Goal: Transaction & Acquisition: Purchase product/service

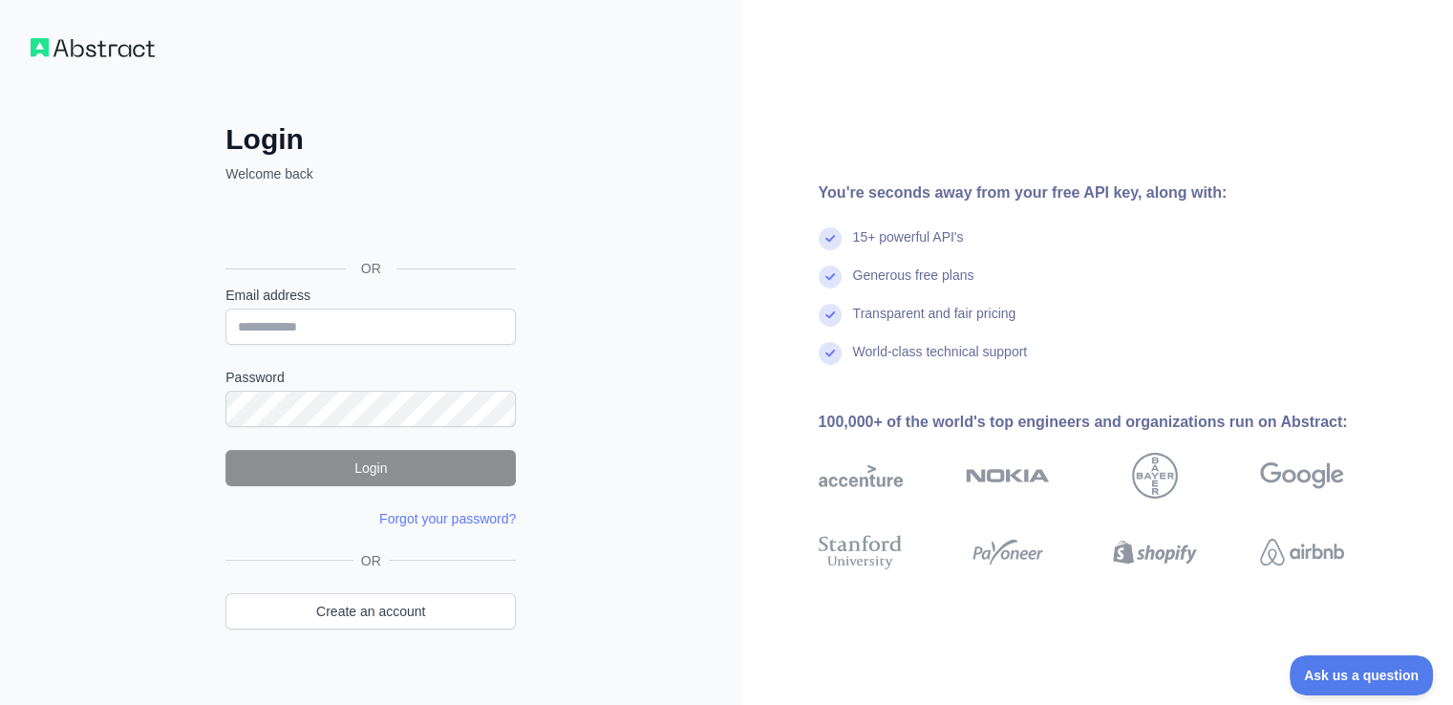
click at [649, 203] on div "Login Welcome back OR Email address Password Login Forgot your password? Please…" at bounding box center [371, 365] width 742 height 730
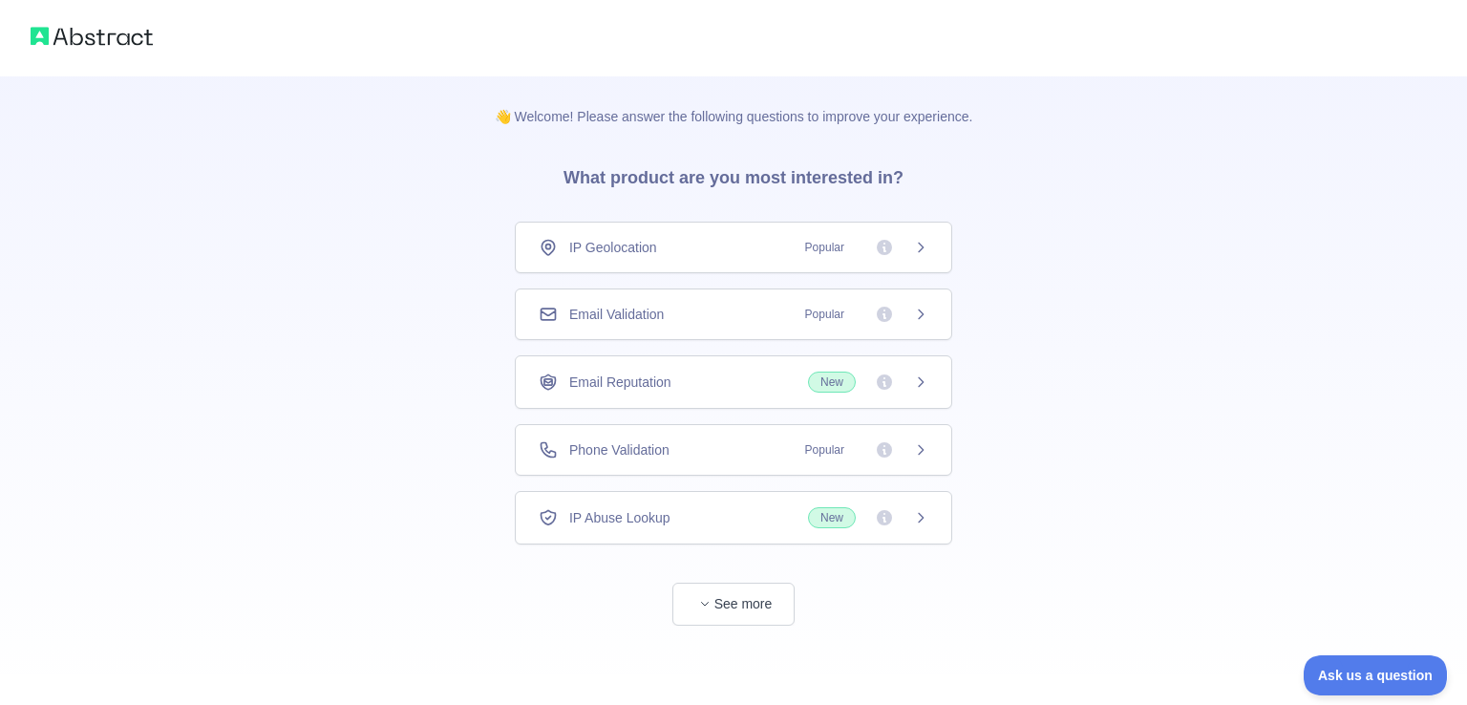
click at [728, 328] on div "Email Validation Popular" at bounding box center [734, 314] width 438 height 52
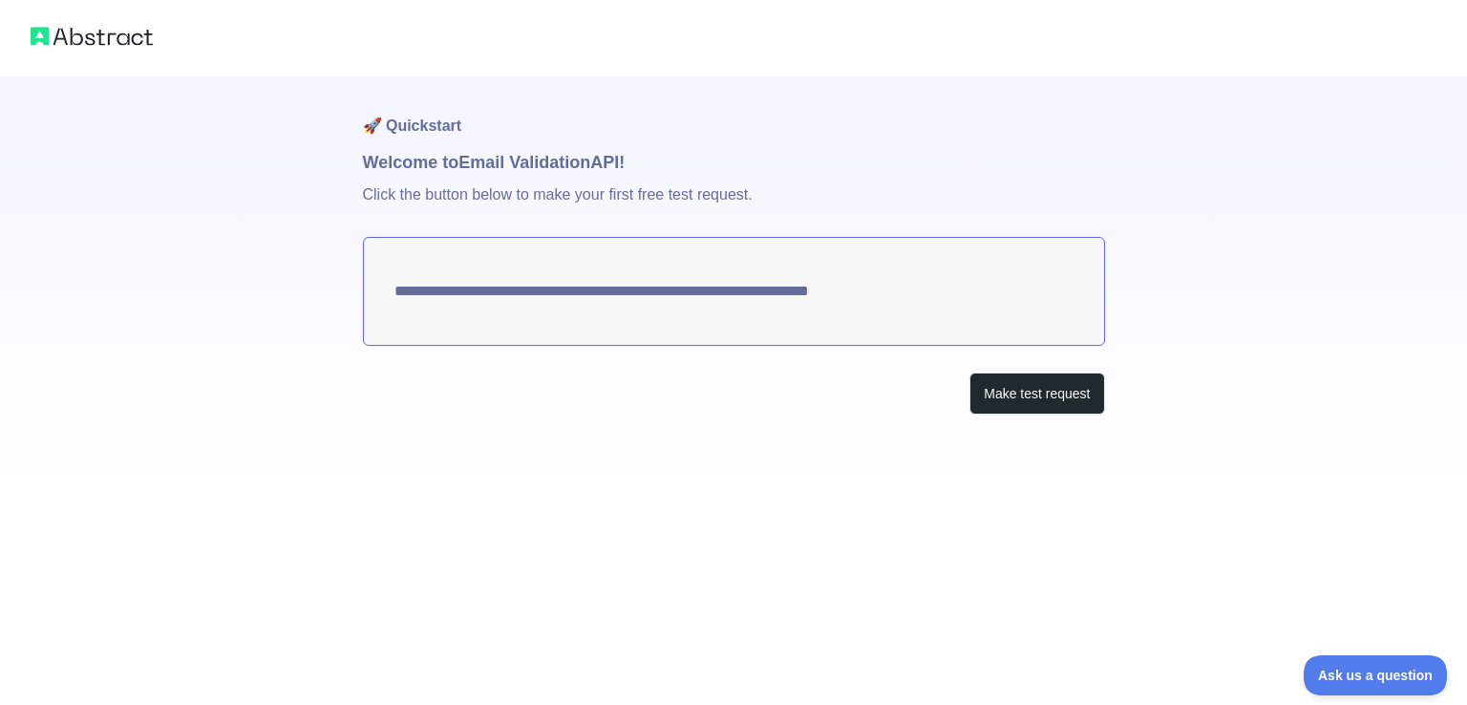
click at [741, 299] on textarea "**********" at bounding box center [734, 291] width 742 height 109
click at [1029, 395] on button "Make test request" at bounding box center [1037, 394] width 135 height 43
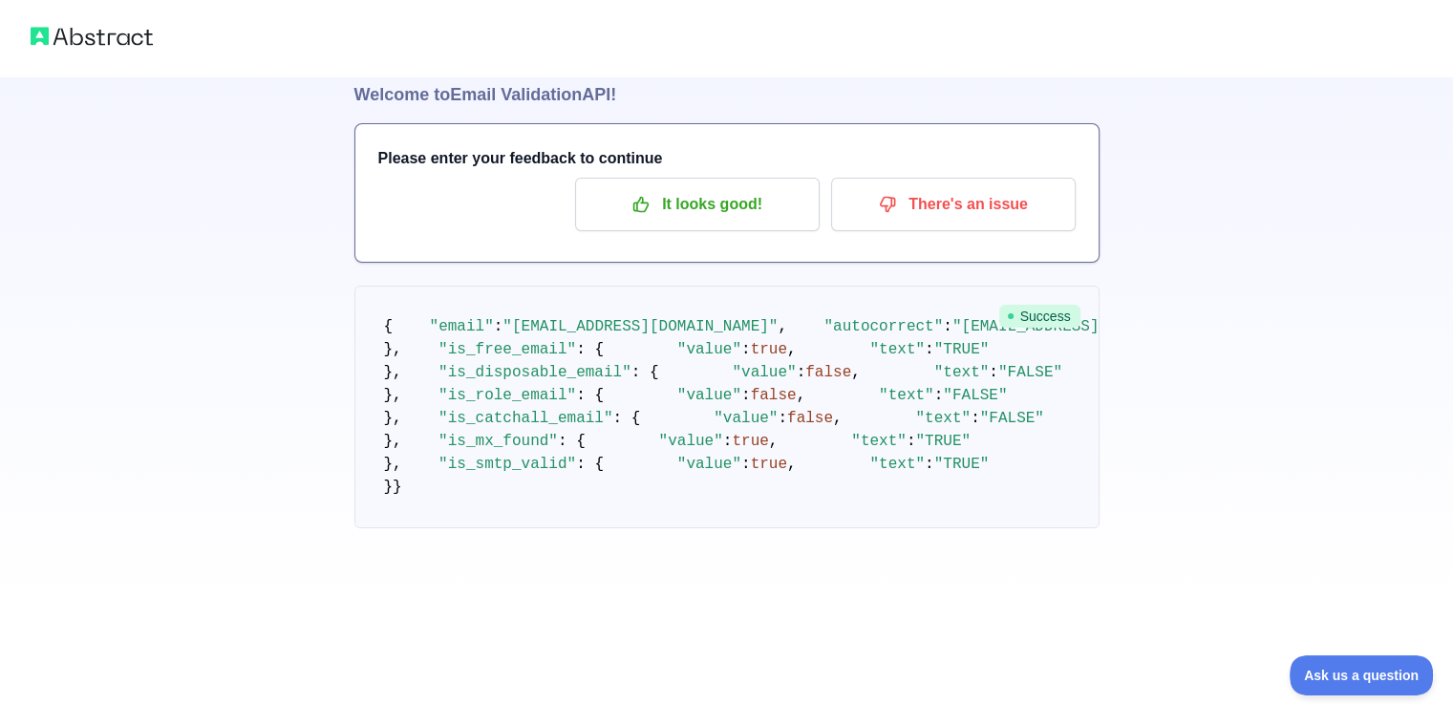
scroll to position [563, 0]
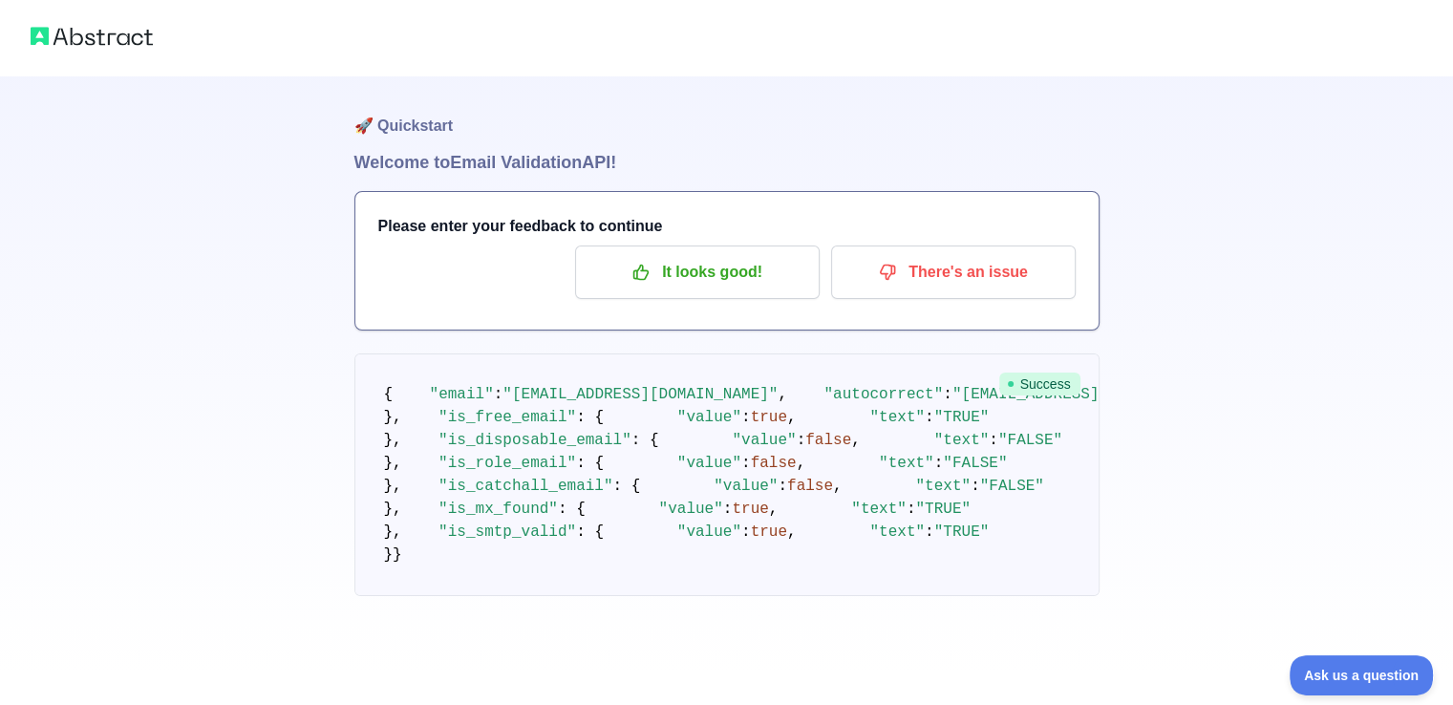
click at [269, 433] on div "🚀 Quickstart Welcome to Email Validation API! Please enter your feedback to con…" at bounding box center [726, 336] width 1453 height 672
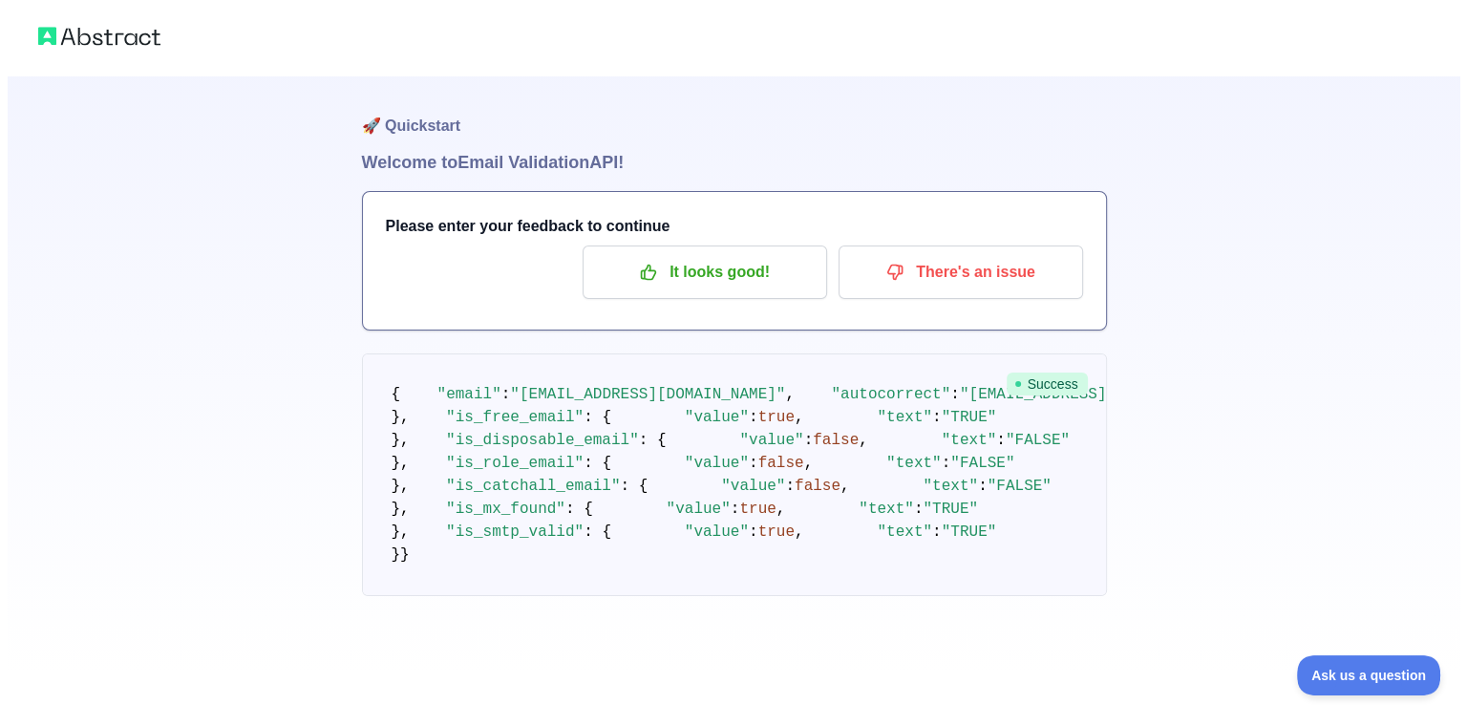
scroll to position [0, 0]
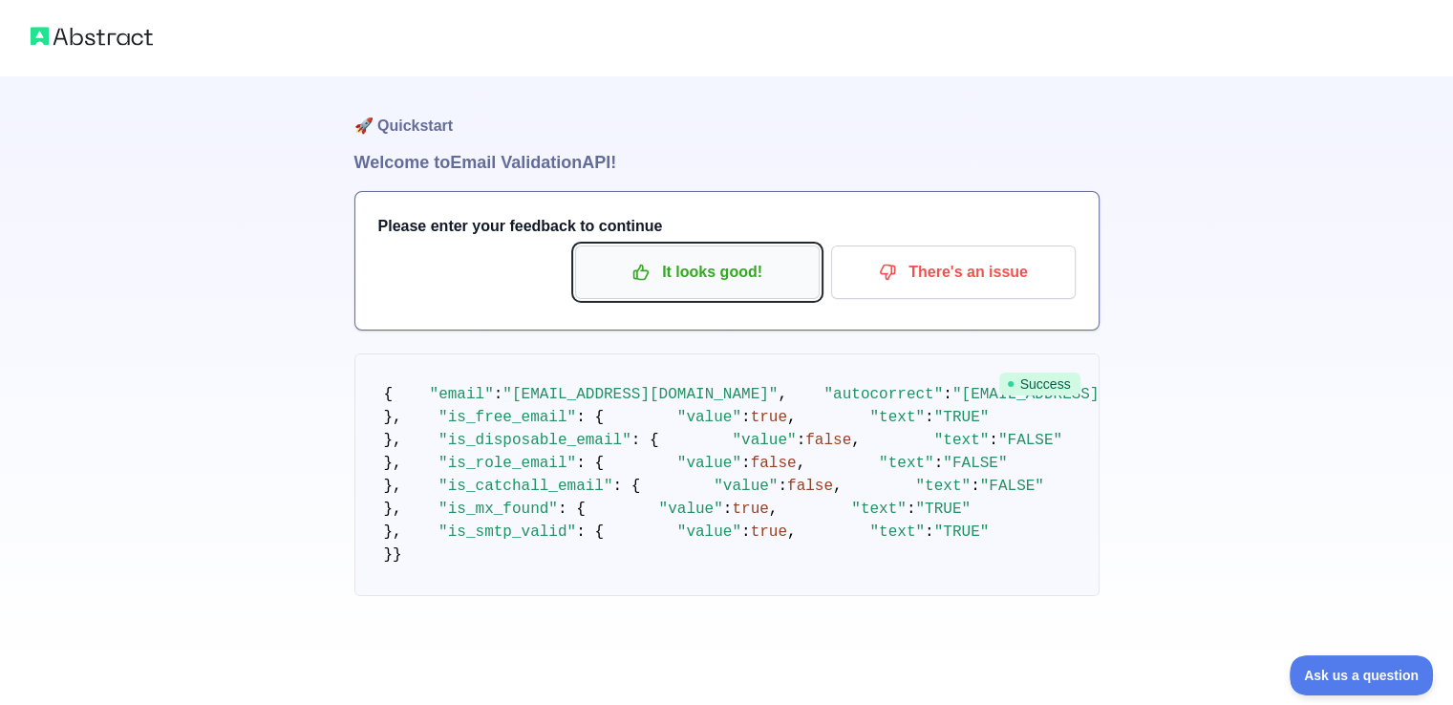
click at [737, 274] on p "It looks good!" at bounding box center [697, 272] width 216 height 32
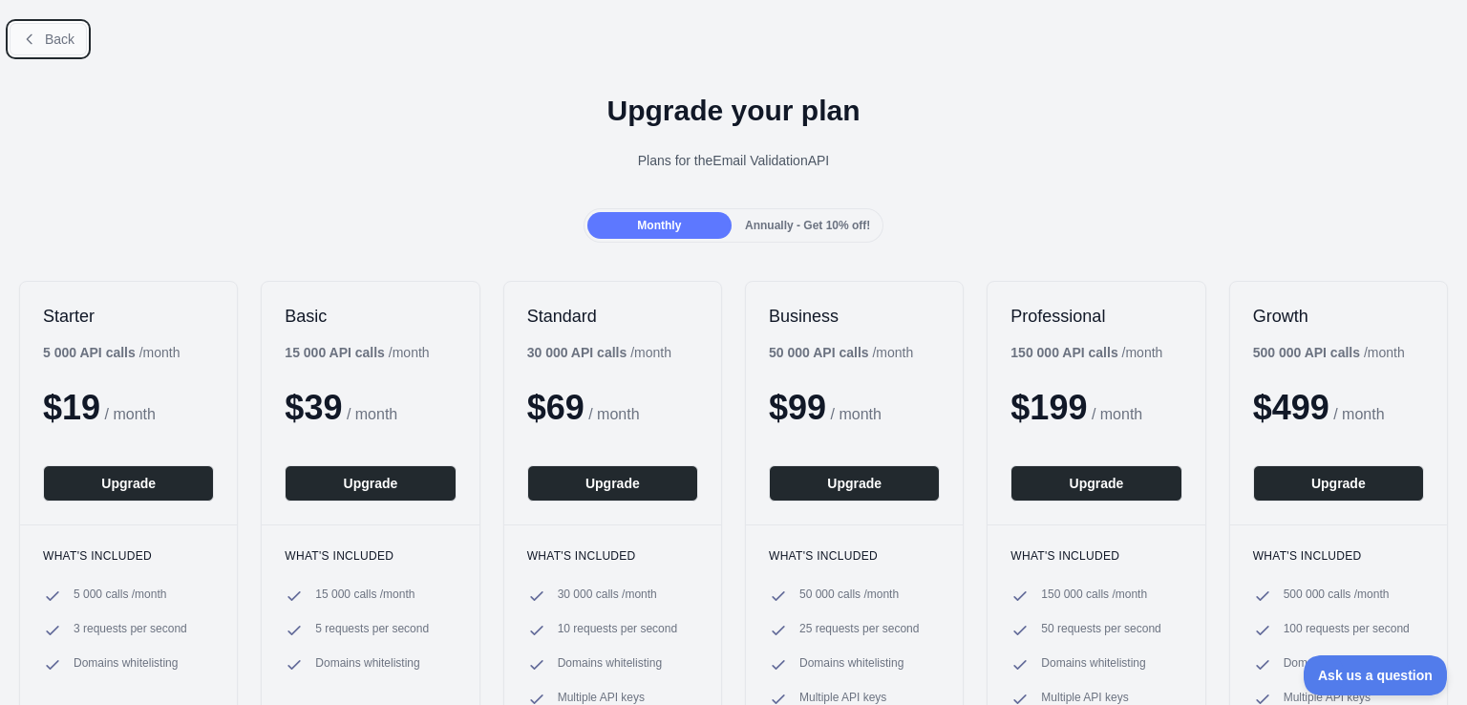
click at [67, 49] on button "Back" at bounding box center [48, 39] width 77 height 32
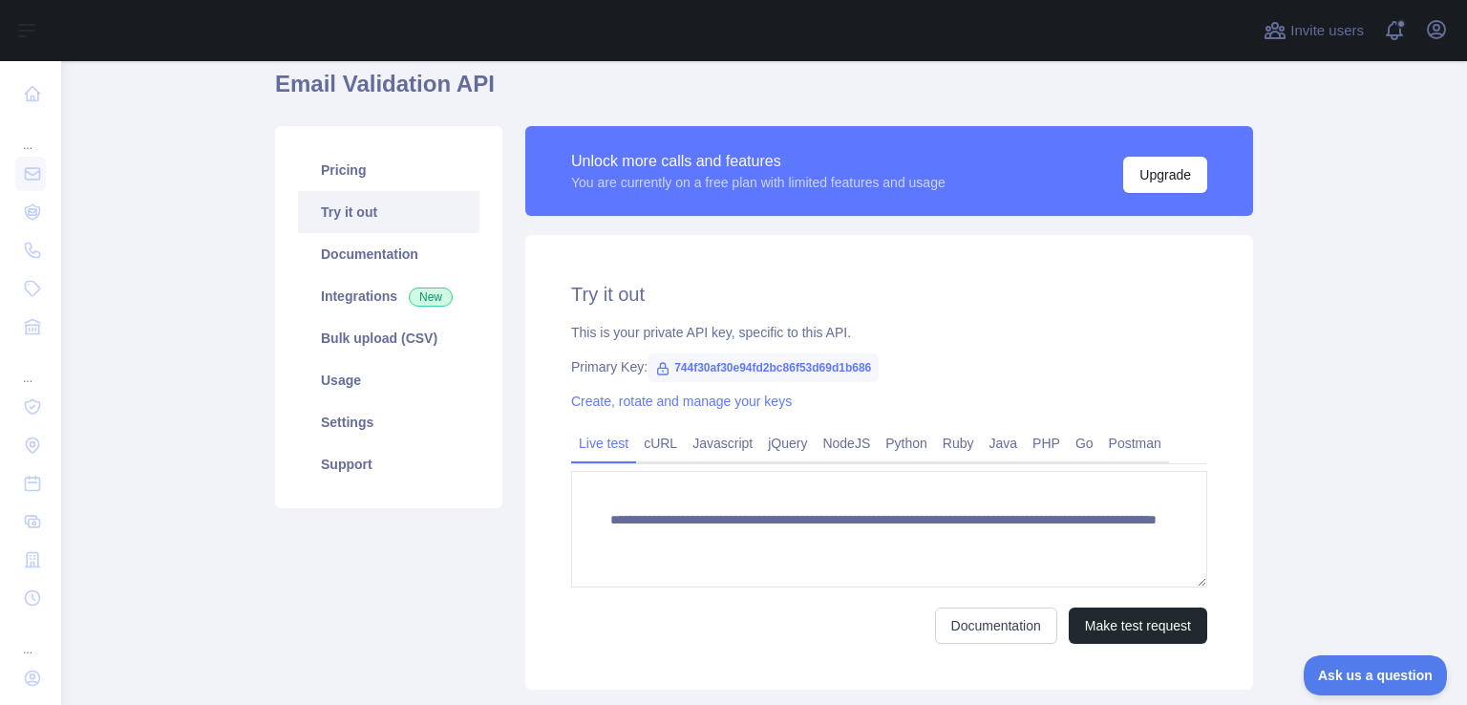
scroll to position [78, 0]
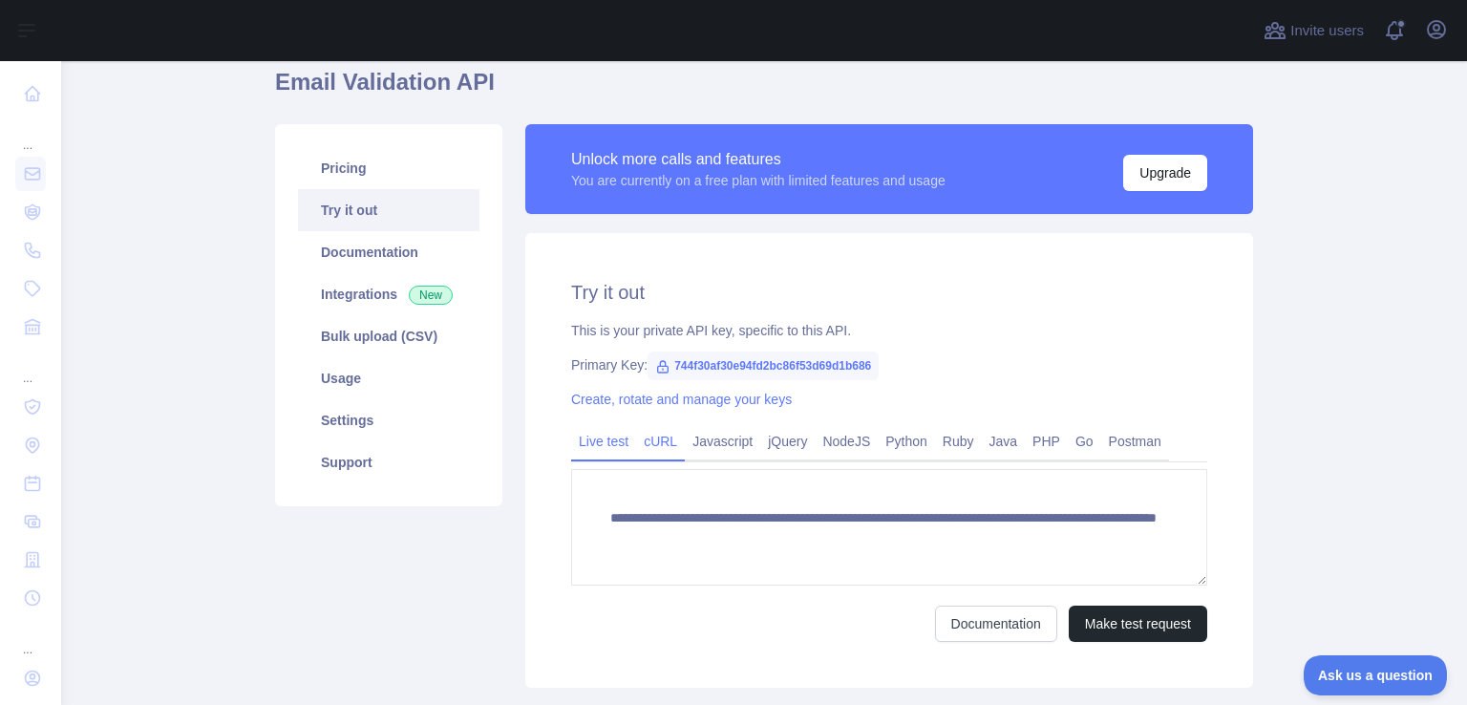
click at [657, 444] on link "cURL" at bounding box center [660, 441] width 49 height 31
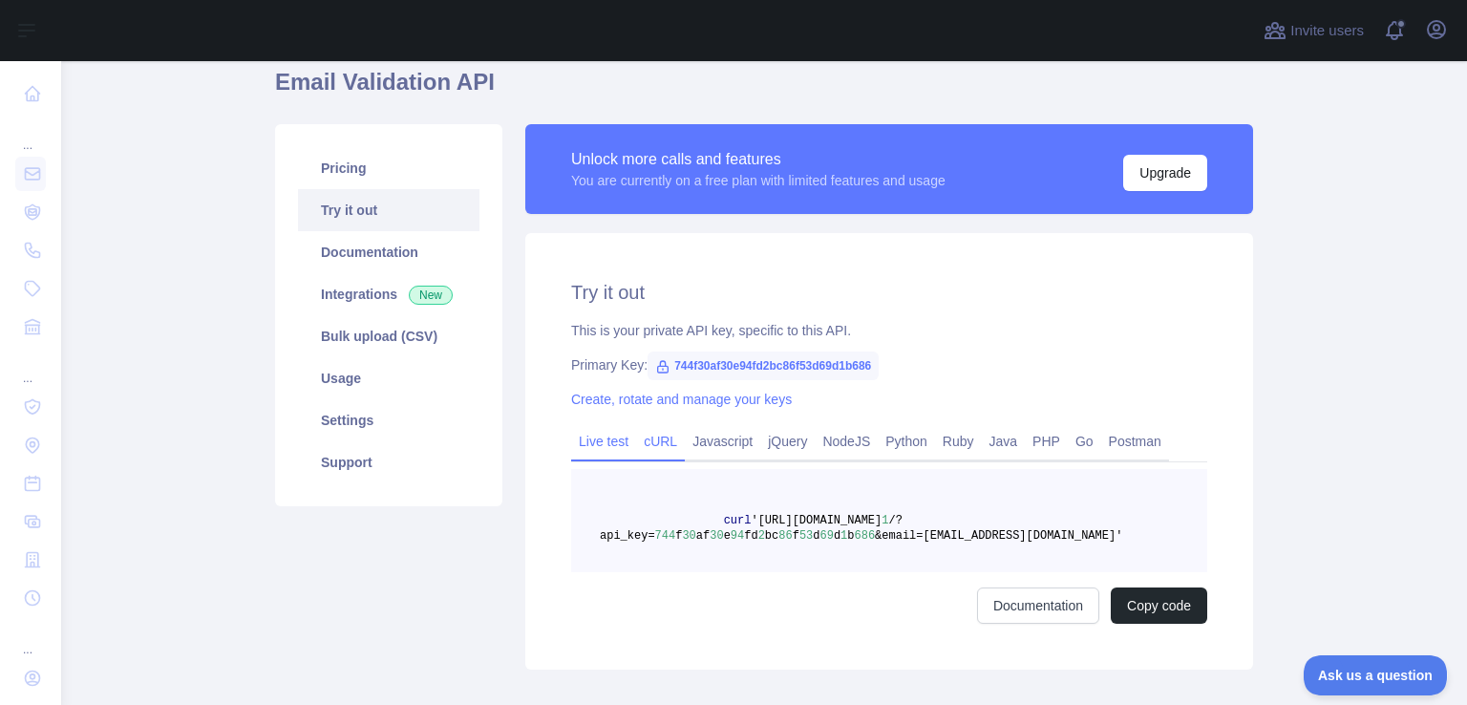
click at [592, 447] on link "Live test" at bounding box center [603, 441] width 65 height 31
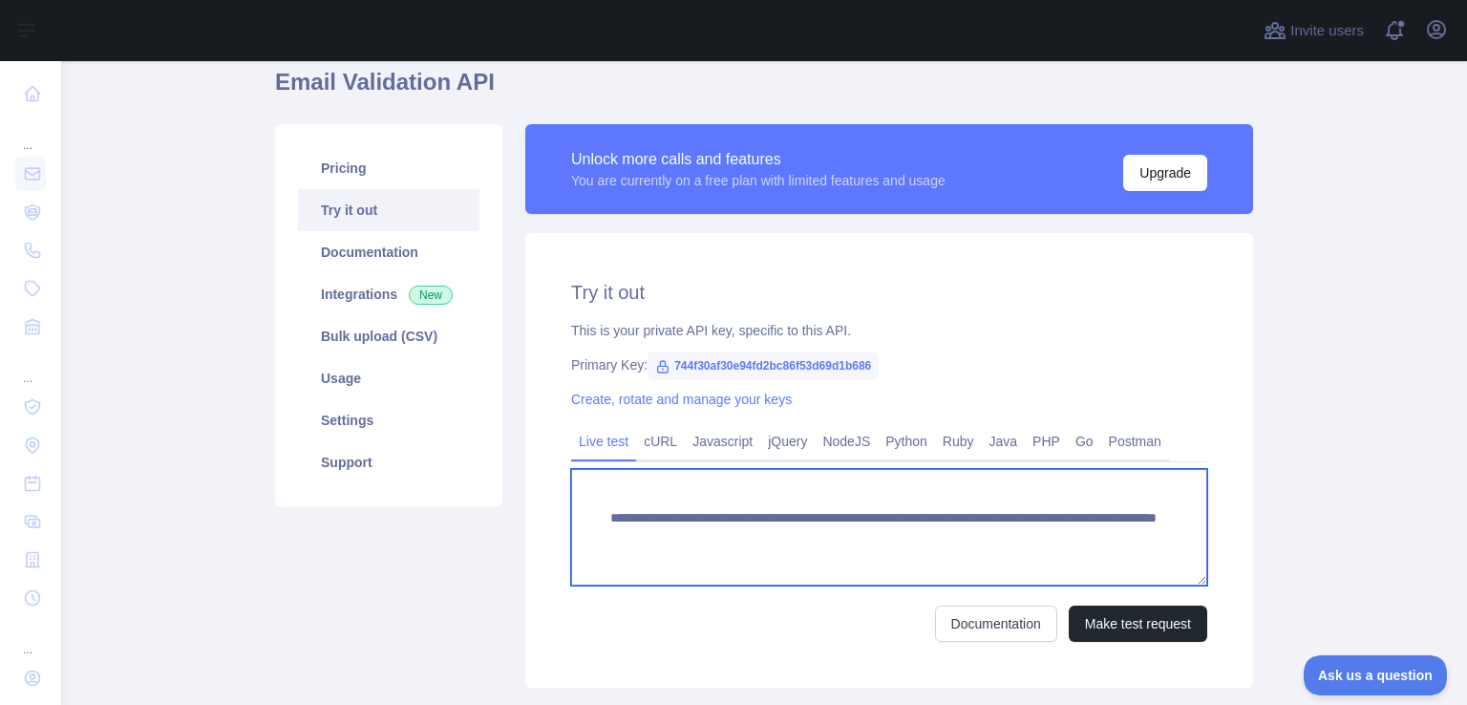
click at [992, 538] on textarea "**********" at bounding box center [889, 527] width 636 height 117
drag, startPoint x: 992, startPoint y: 538, endPoint x: 1028, endPoint y: 539, distance: 36.3
click at [1028, 539] on textarea "**********" at bounding box center [889, 527] width 636 height 117
type textarea "**********"
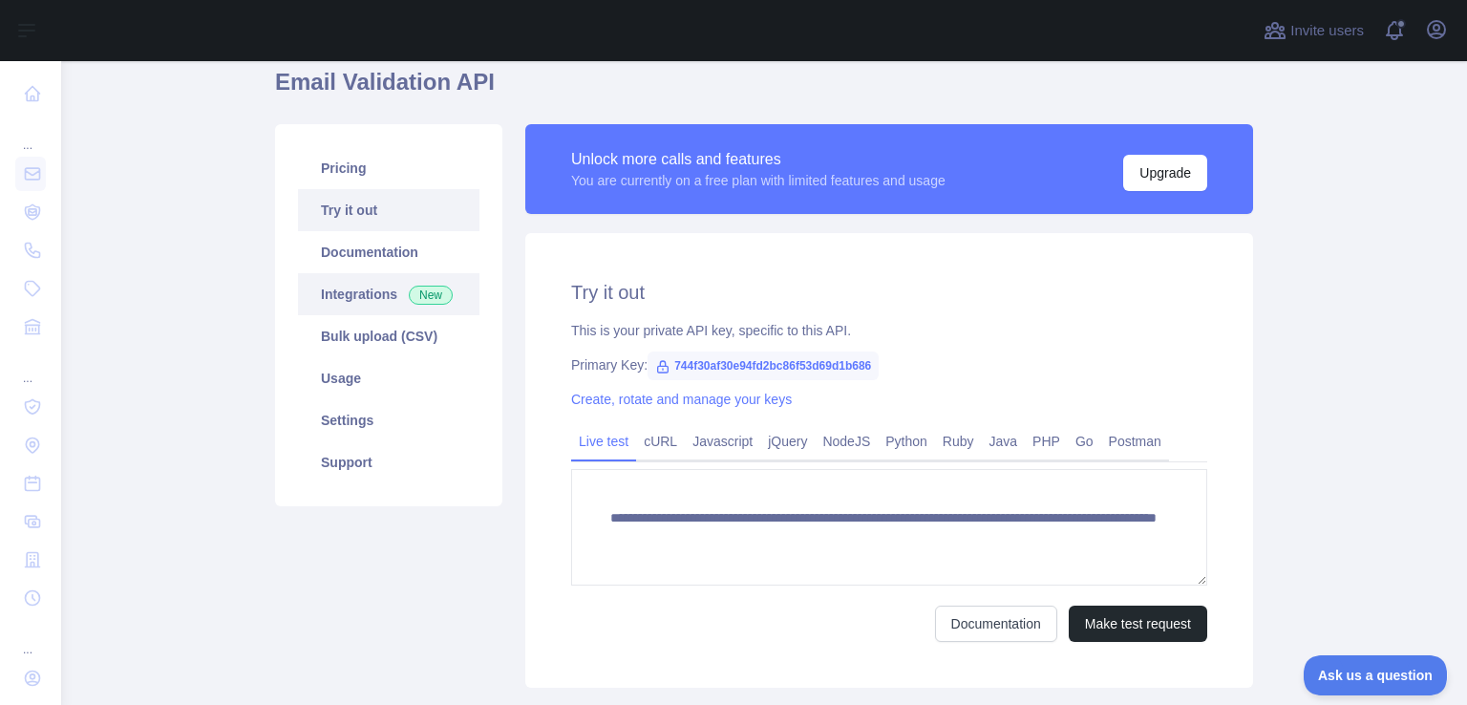
click at [378, 300] on link "Integrations New" at bounding box center [388, 294] width 181 height 42
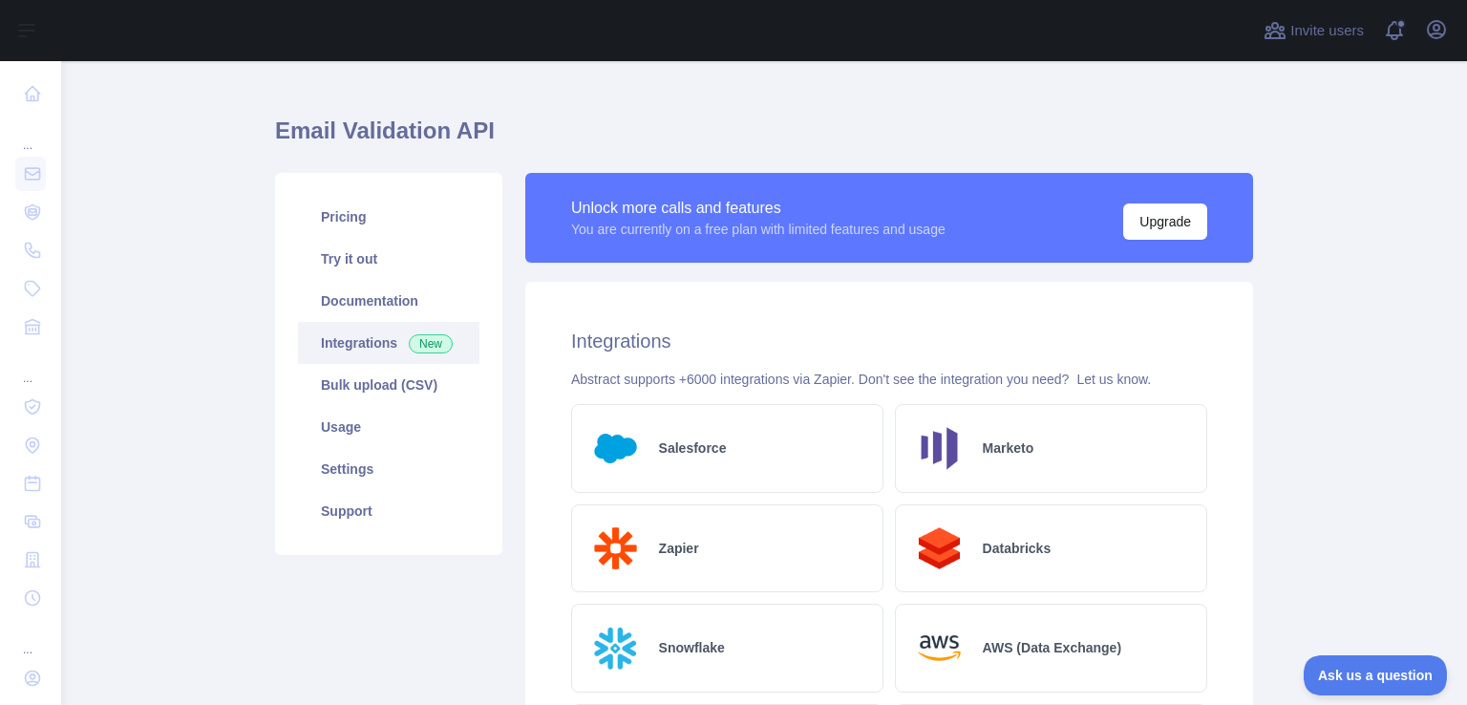
scroll to position [27, 0]
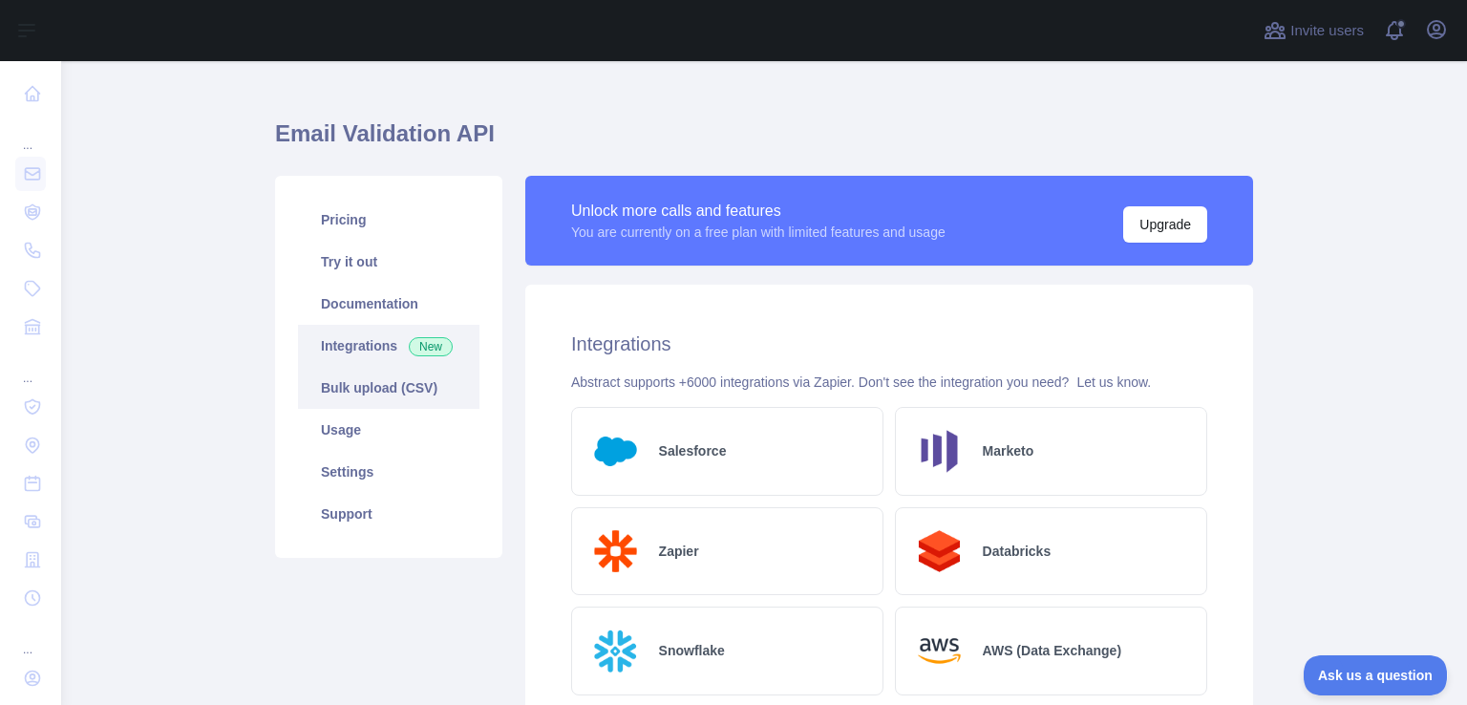
click at [410, 398] on link "Bulk upload (CSV)" at bounding box center [388, 388] width 181 height 42
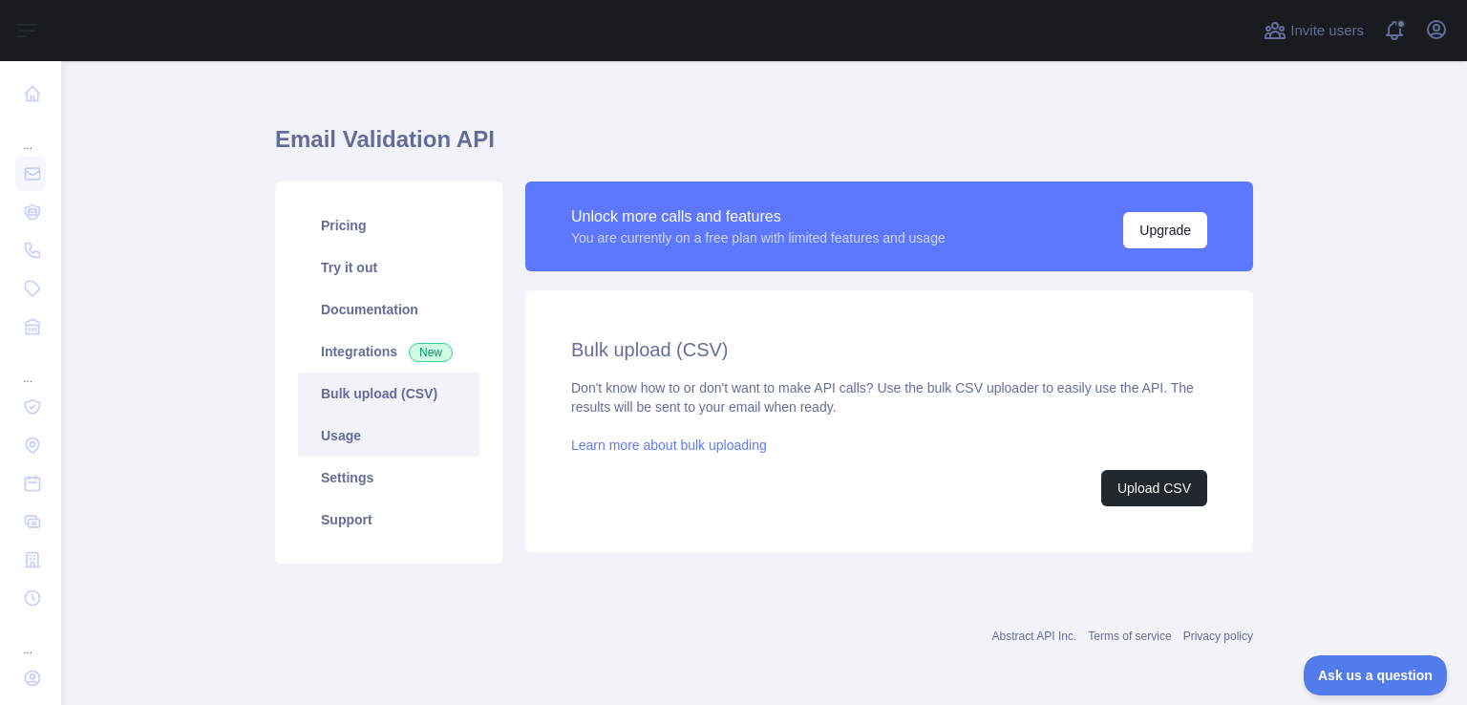
click at [376, 431] on link "Usage" at bounding box center [388, 436] width 181 height 42
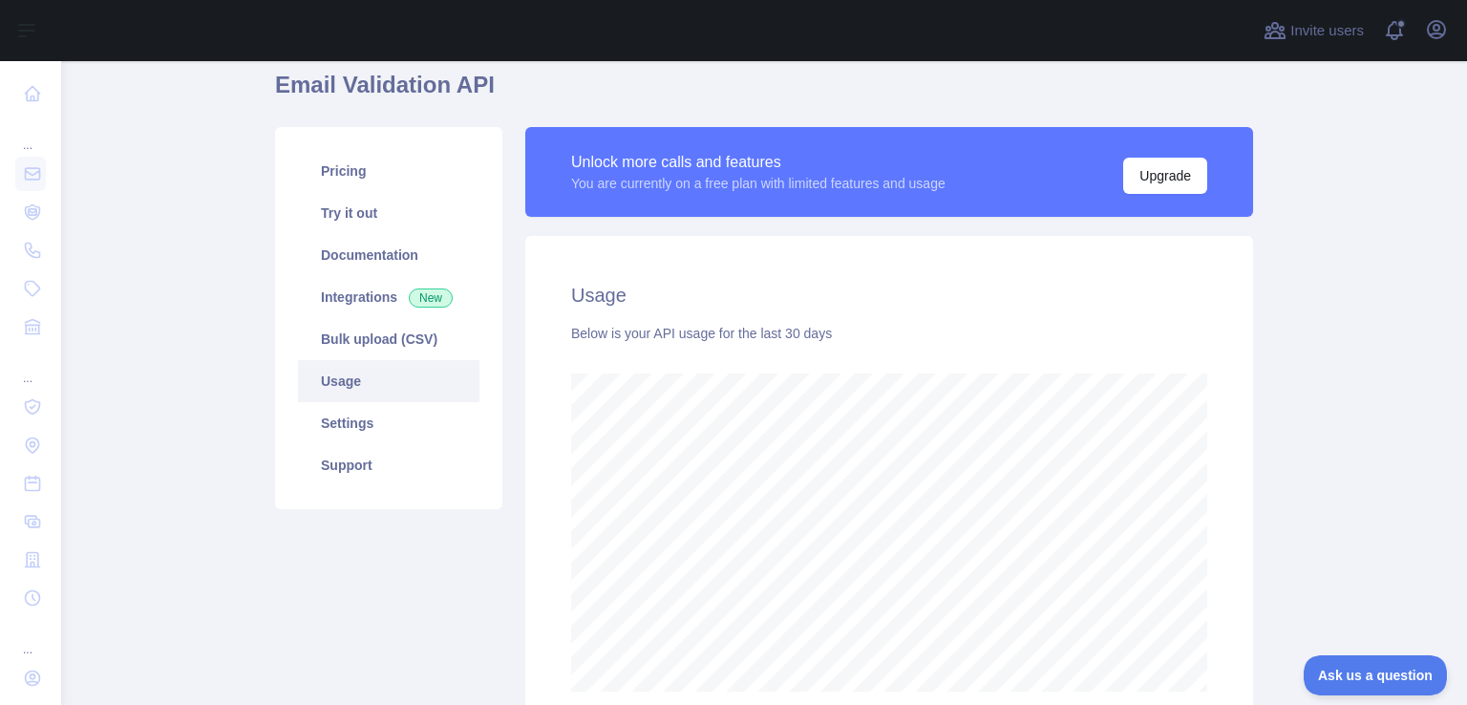
scroll to position [74, 0]
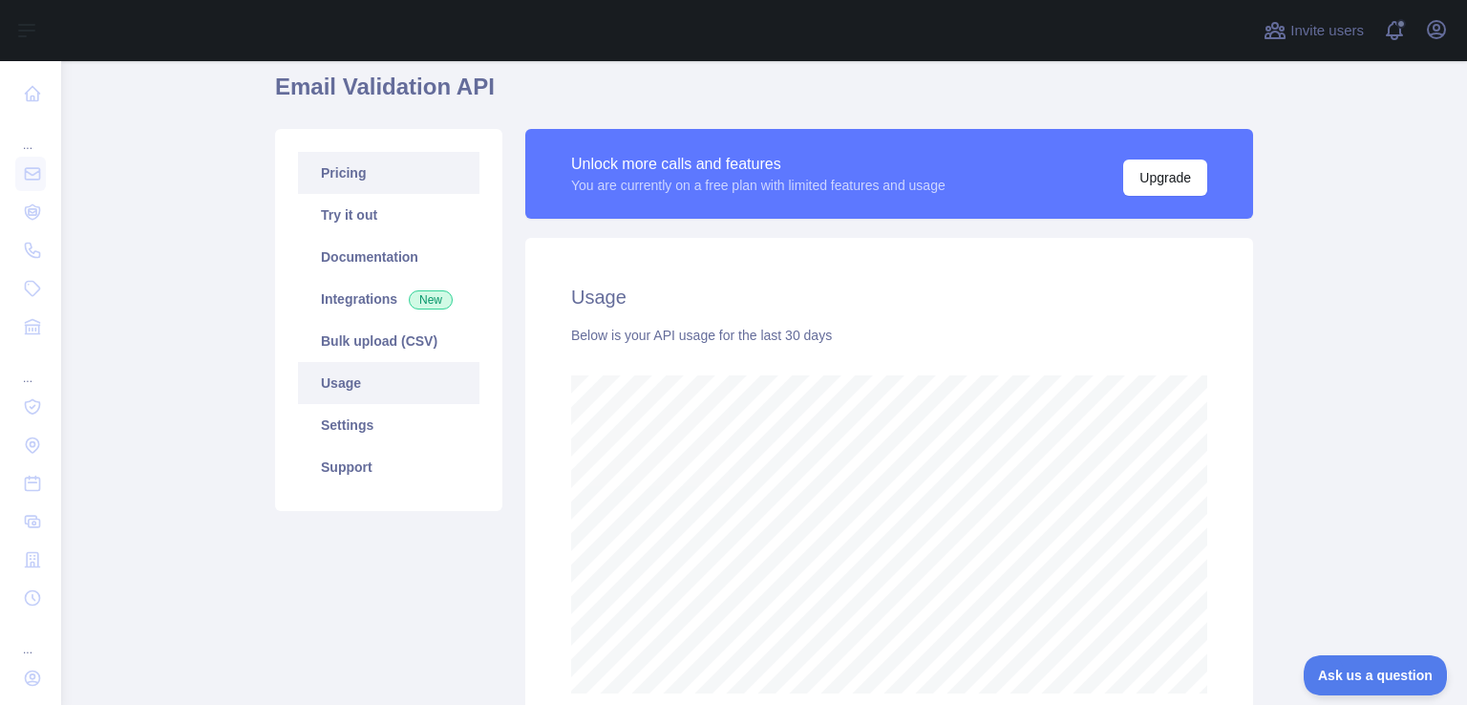
click at [398, 177] on link "Pricing" at bounding box center [388, 173] width 181 height 42
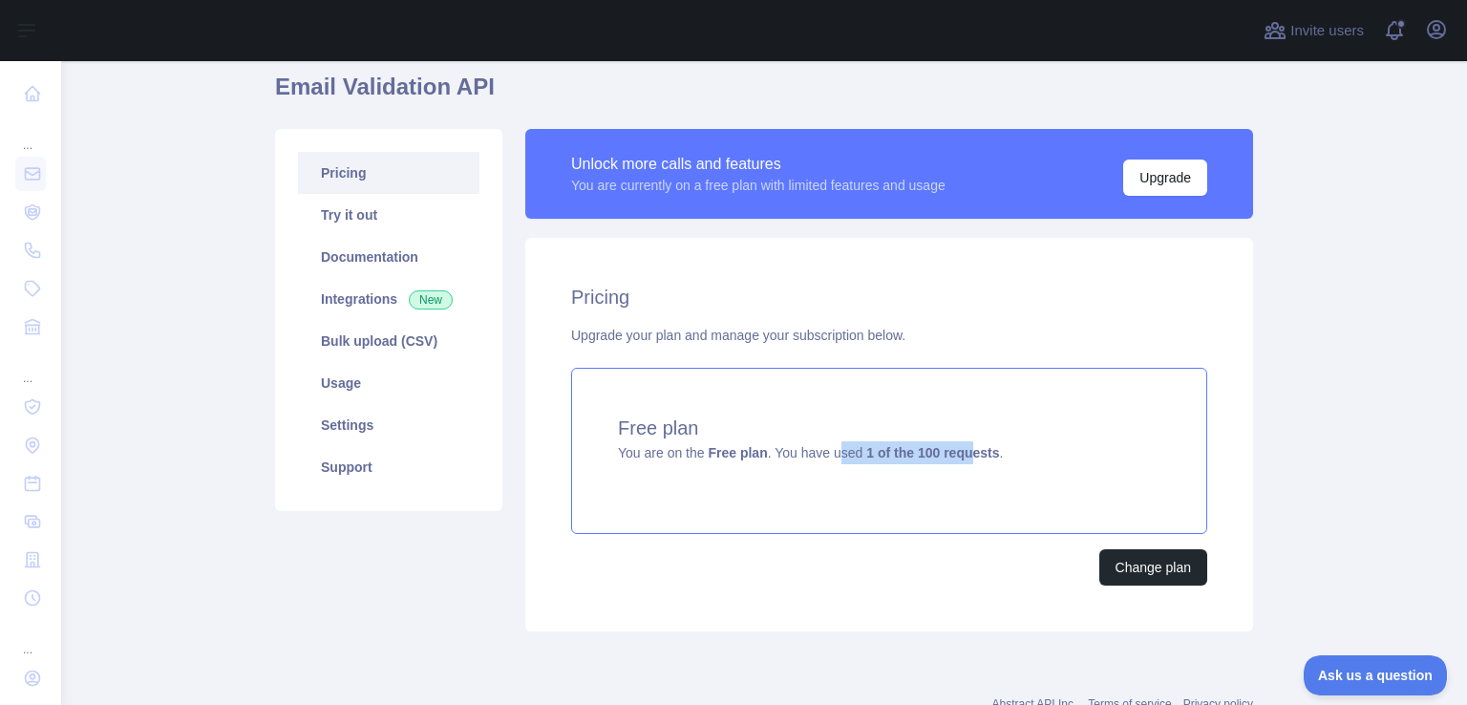
drag, startPoint x: 829, startPoint y: 455, endPoint x: 961, endPoint y: 457, distance: 131.8
click at [961, 457] on span "You are on the Free plan . You have used 1 of the 100 requests ." at bounding box center [810, 452] width 385 height 15
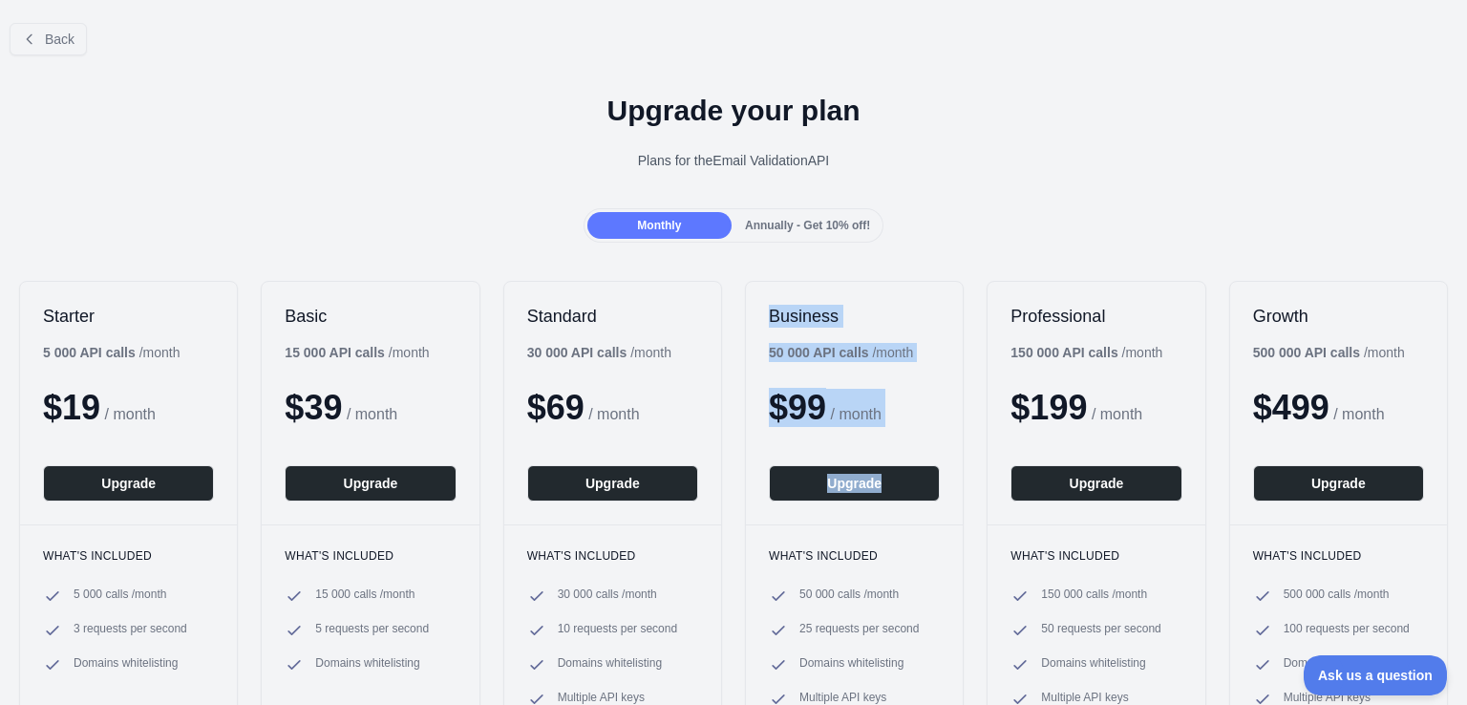
drag, startPoint x: 961, startPoint y: 457, endPoint x: 730, endPoint y: 308, distance: 275.0
click at [730, 308] on div "Starter 5 000 API calls / month $ 19 / month Upgrade What's included 5 000 call…" at bounding box center [733, 511] width 1467 height 499
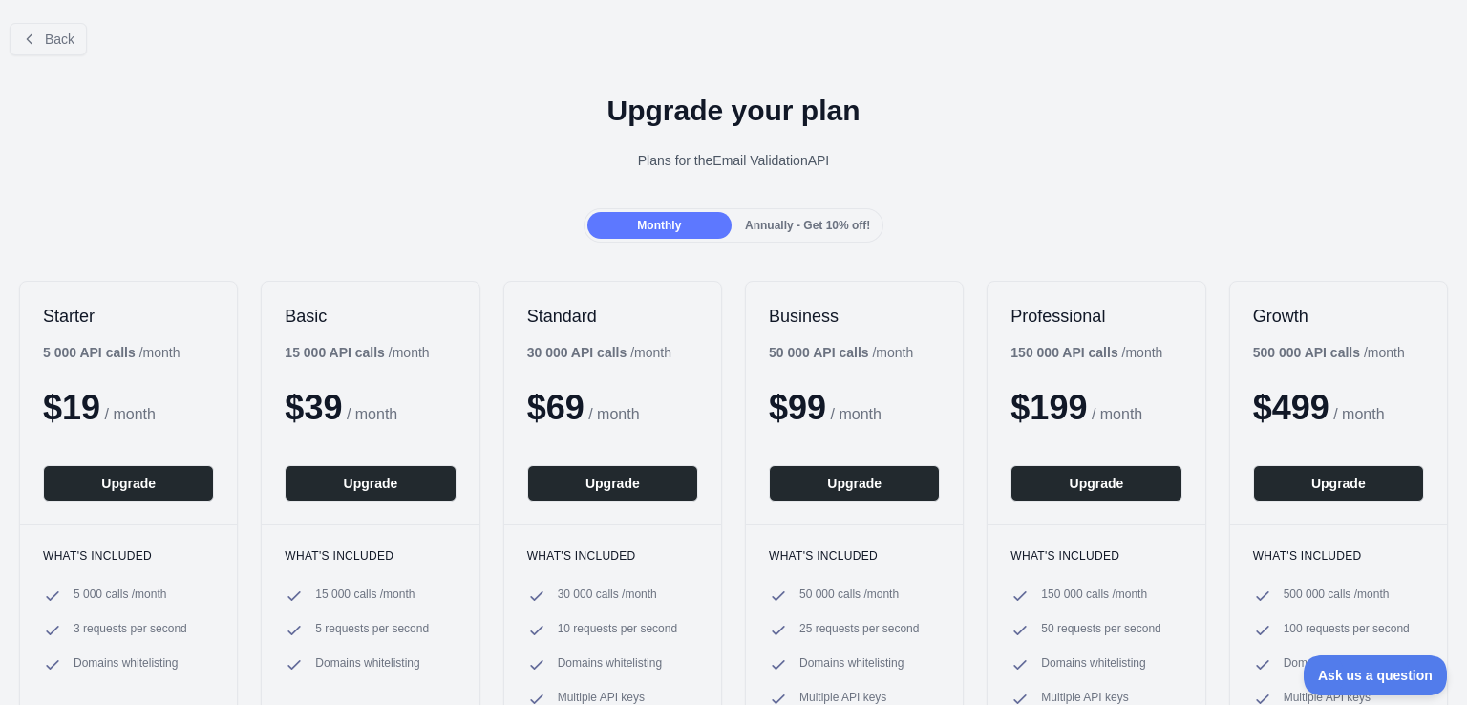
scroll to position [74, 0]
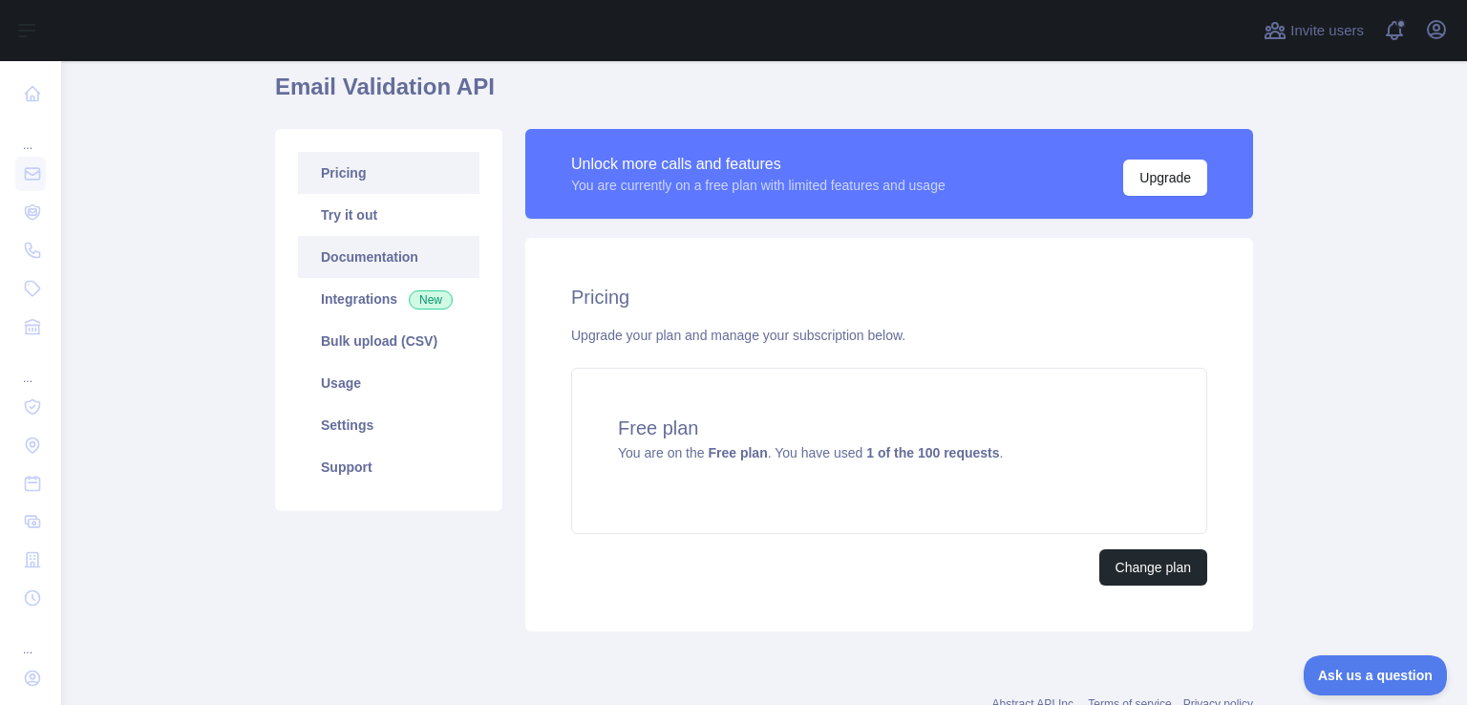
click at [384, 245] on link "Documentation" at bounding box center [388, 257] width 181 height 42
